Goal: Task Accomplishment & Management: Manage account settings

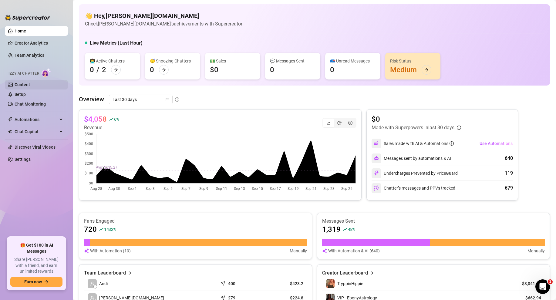
click at [24, 86] on link "Content" at bounding box center [22, 84] width 15 height 5
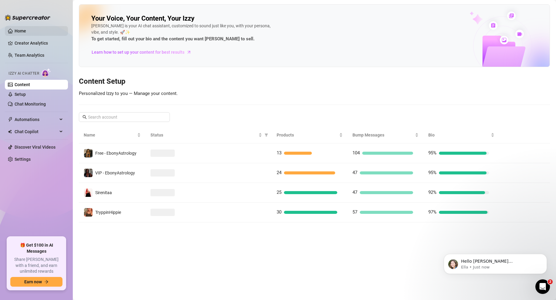
click at [26, 33] on link "Home" at bounding box center [21, 30] width 12 height 5
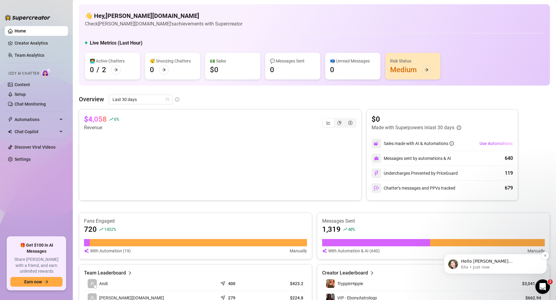
click at [504, 266] on p "Ella • Just now" at bounding box center [500, 266] width 78 height 5
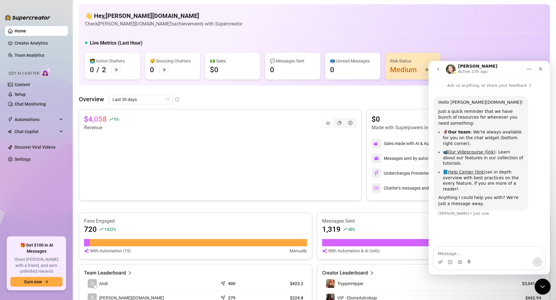
click at [544, 288] on icon "Close Intercom Messenger" at bounding box center [541, 285] width 7 height 7
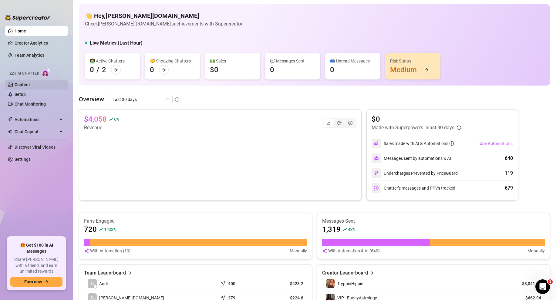
click at [22, 86] on link "Content" at bounding box center [22, 84] width 15 height 5
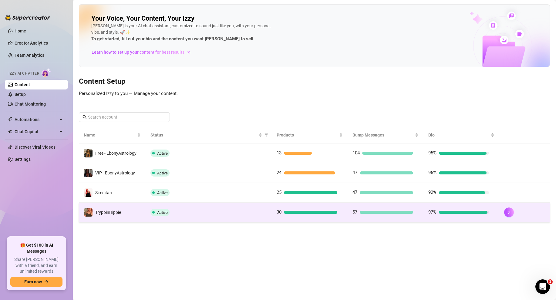
click at [173, 214] on div "Active" at bounding box center [208, 212] width 117 height 7
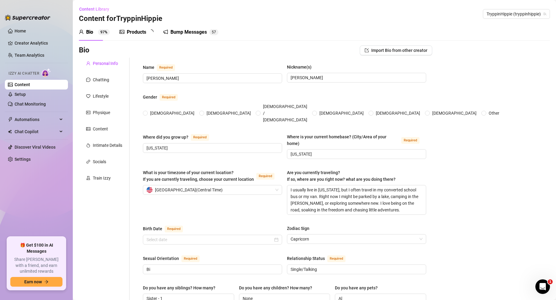
radio input "true"
type input "[DATE]"
click at [26, 32] on link "Home" at bounding box center [21, 30] width 12 height 5
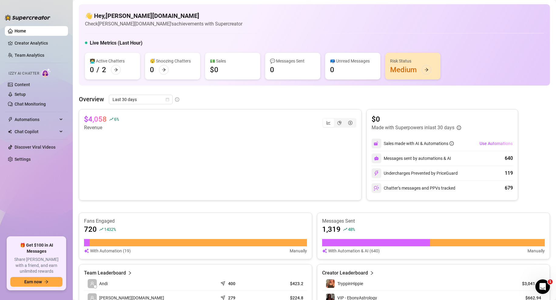
click at [28, 25] on ul "Home Creator Analytics Team Analytics Izzy AI Chatter Content Setup Chat Monito…" at bounding box center [36, 129] width 63 height 211
